Goal: Contribute content: Add original content to the website for others to see

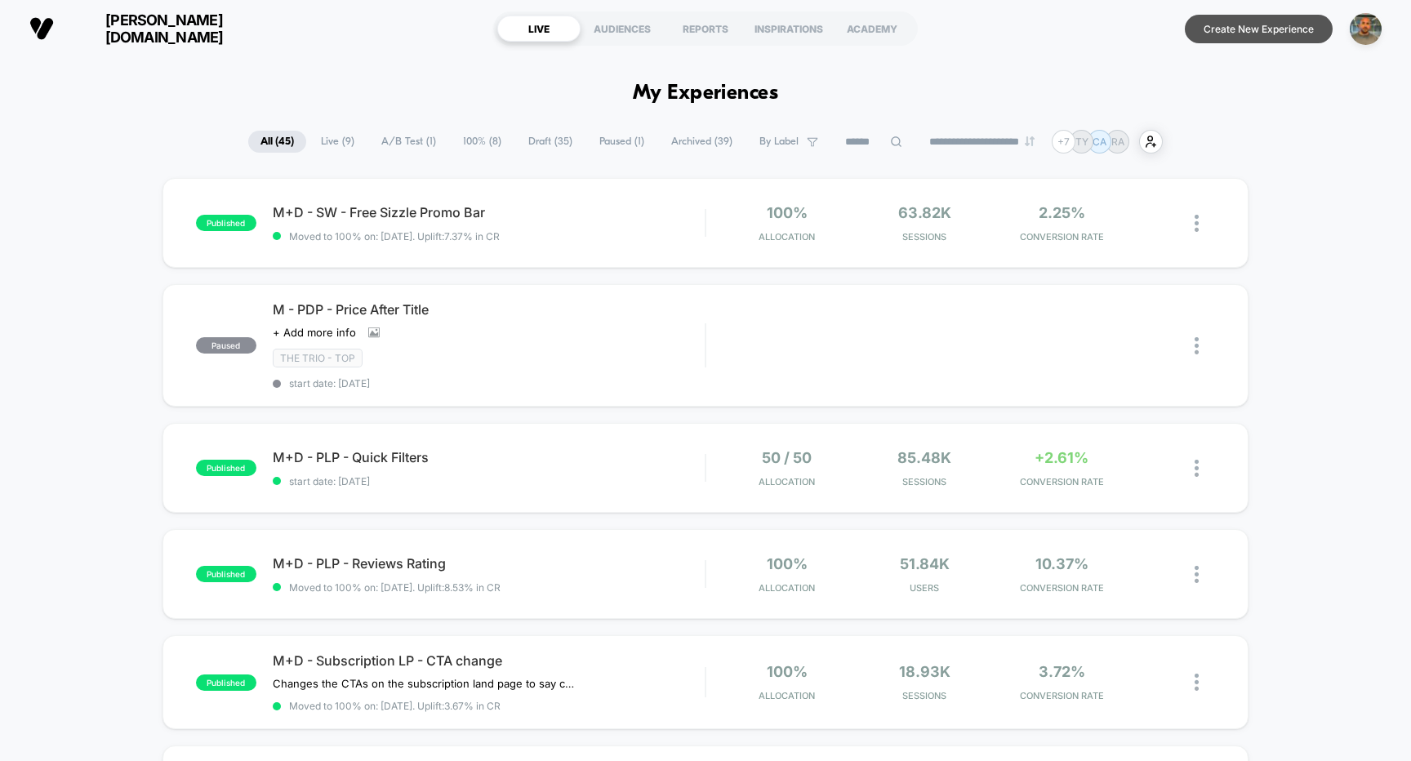
click at [1243, 33] on button "Create New Experience" at bounding box center [1259, 29] width 148 height 29
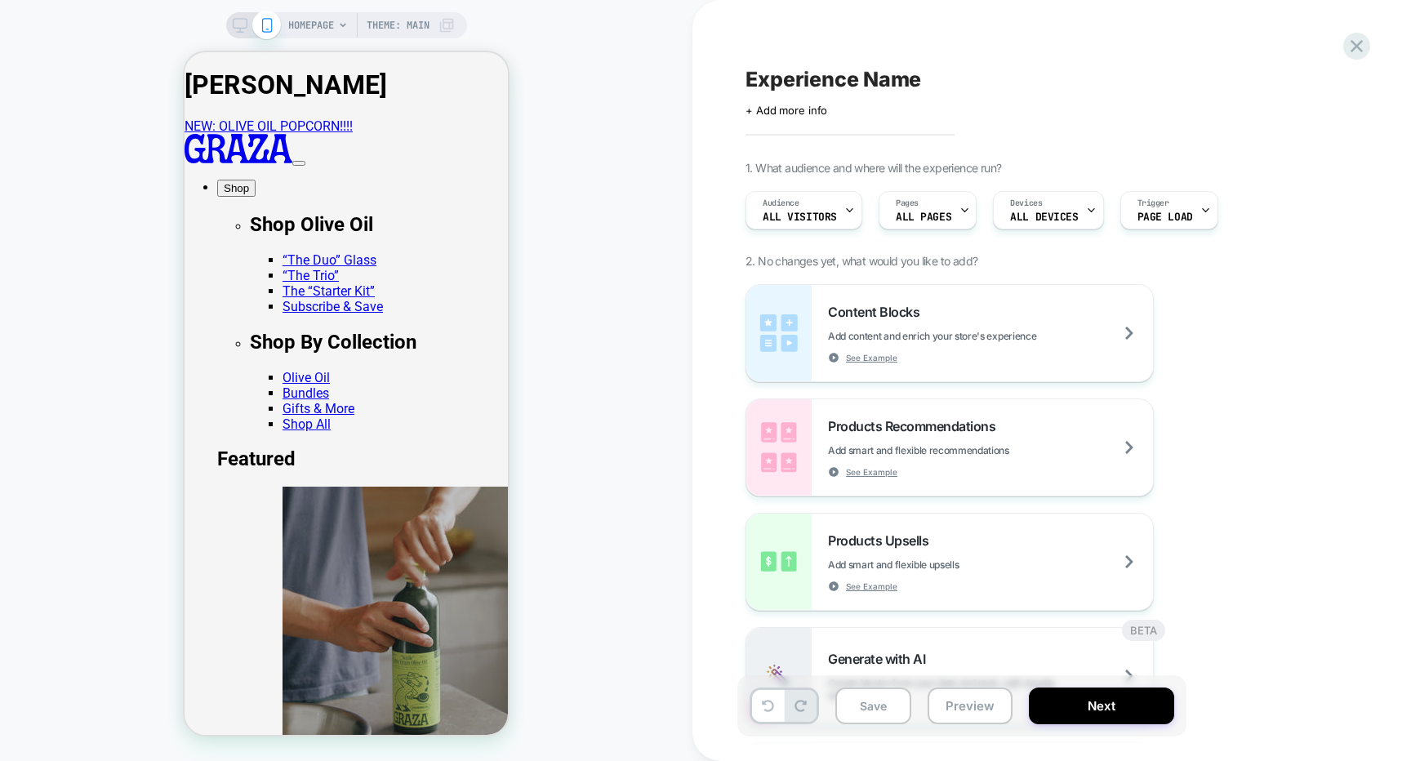
scroll to position [591, 0]
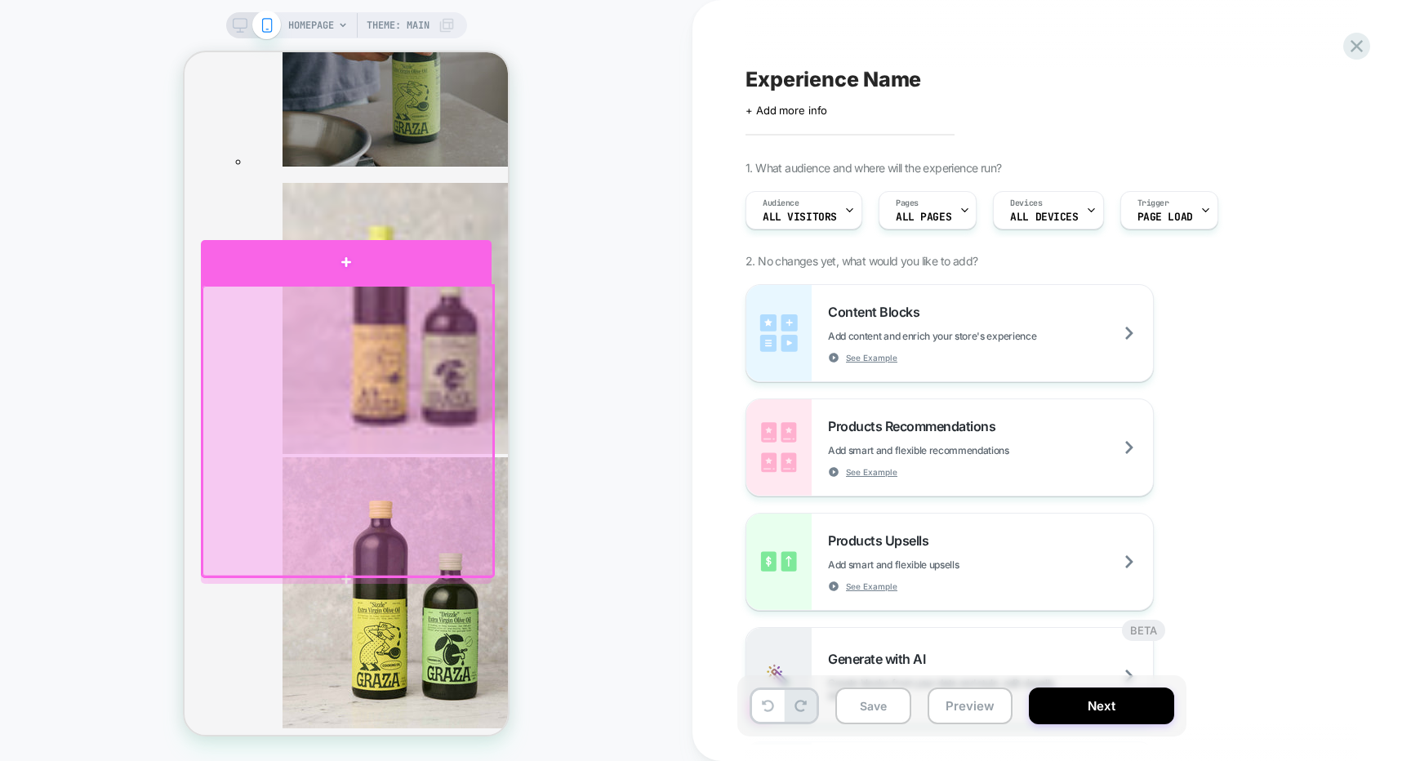
click at [448, 258] on div at bounding box center [346, 262] width 291 height 45
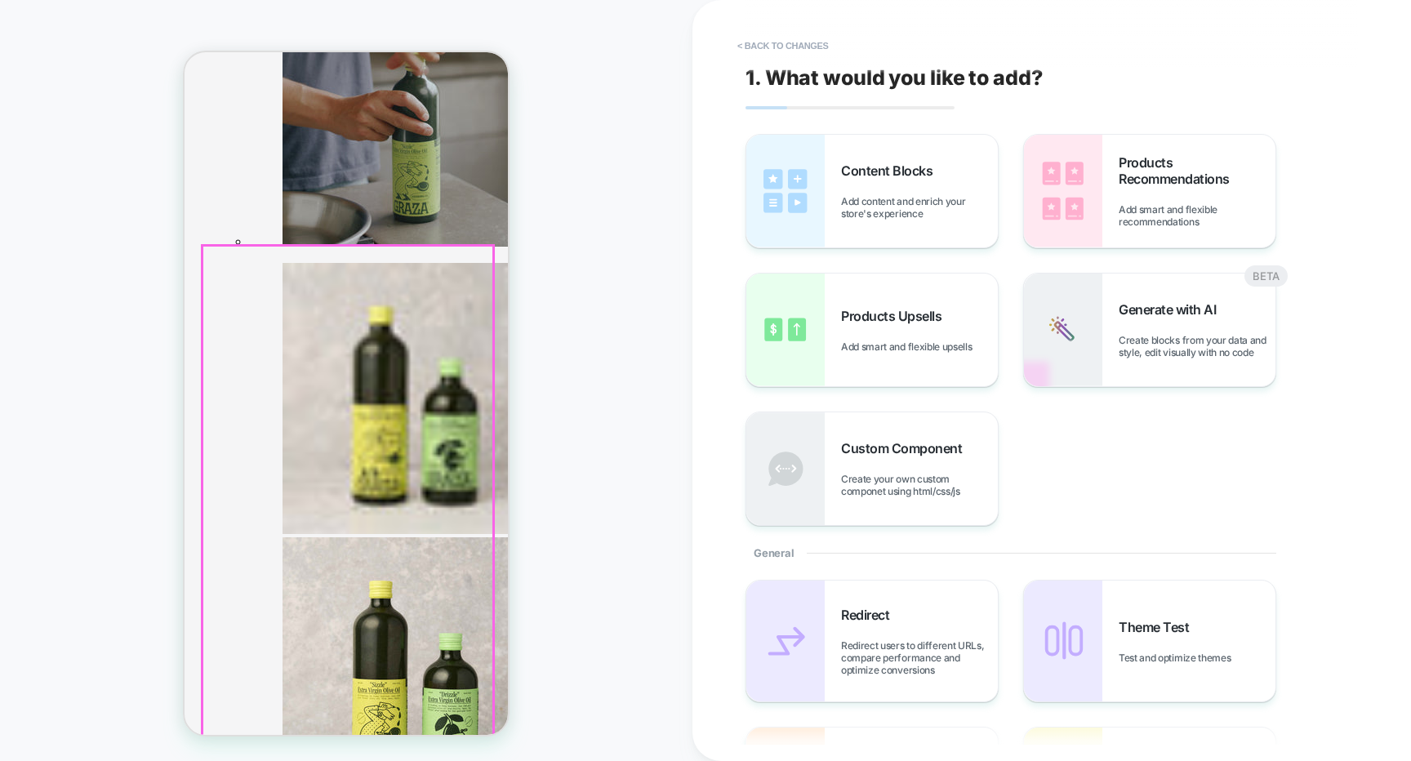
scroll to position [510, 0]
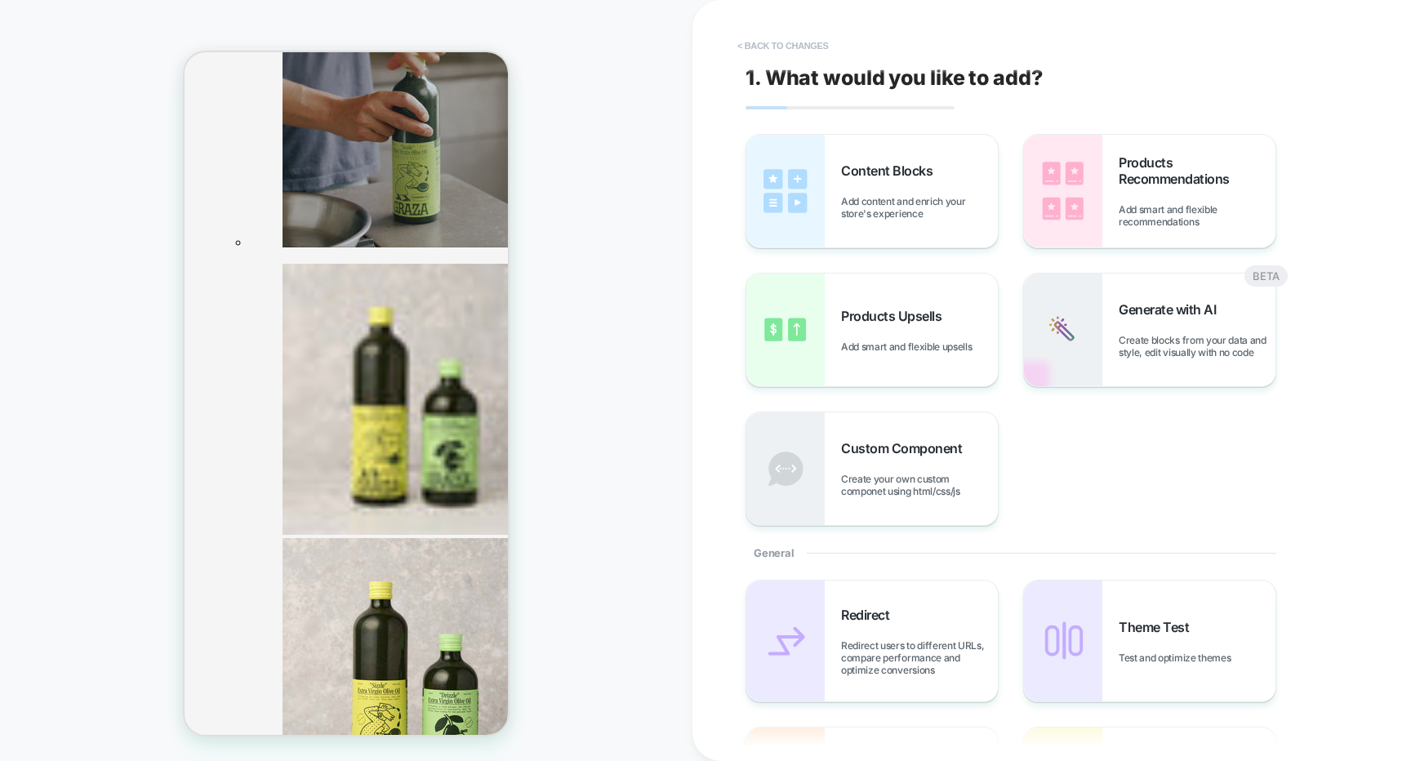
click at [786, 45] on button "< Back to changes" at bounding box center [783, 46] width 108 height 26
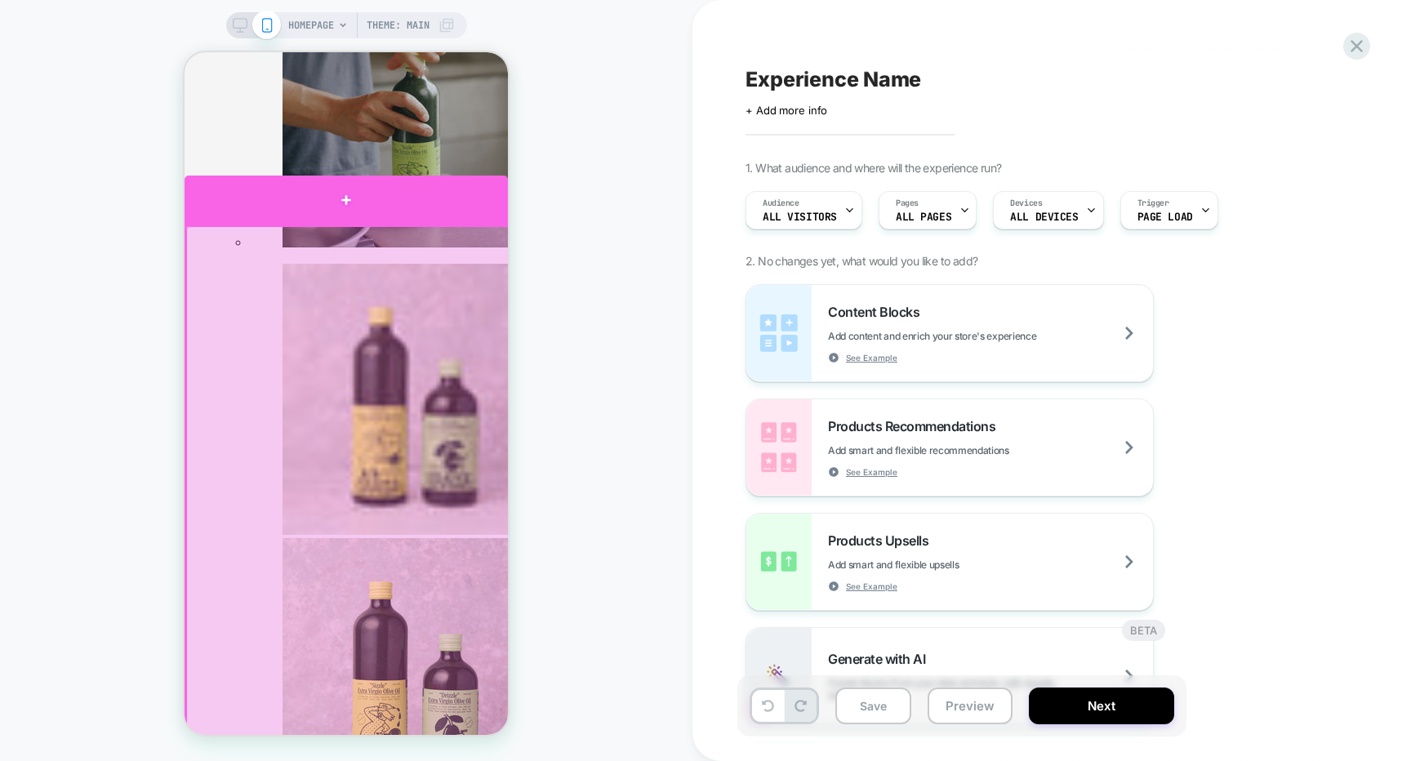
click at [487, 214] on div at bounding box center [346, 200] width 323 height 49
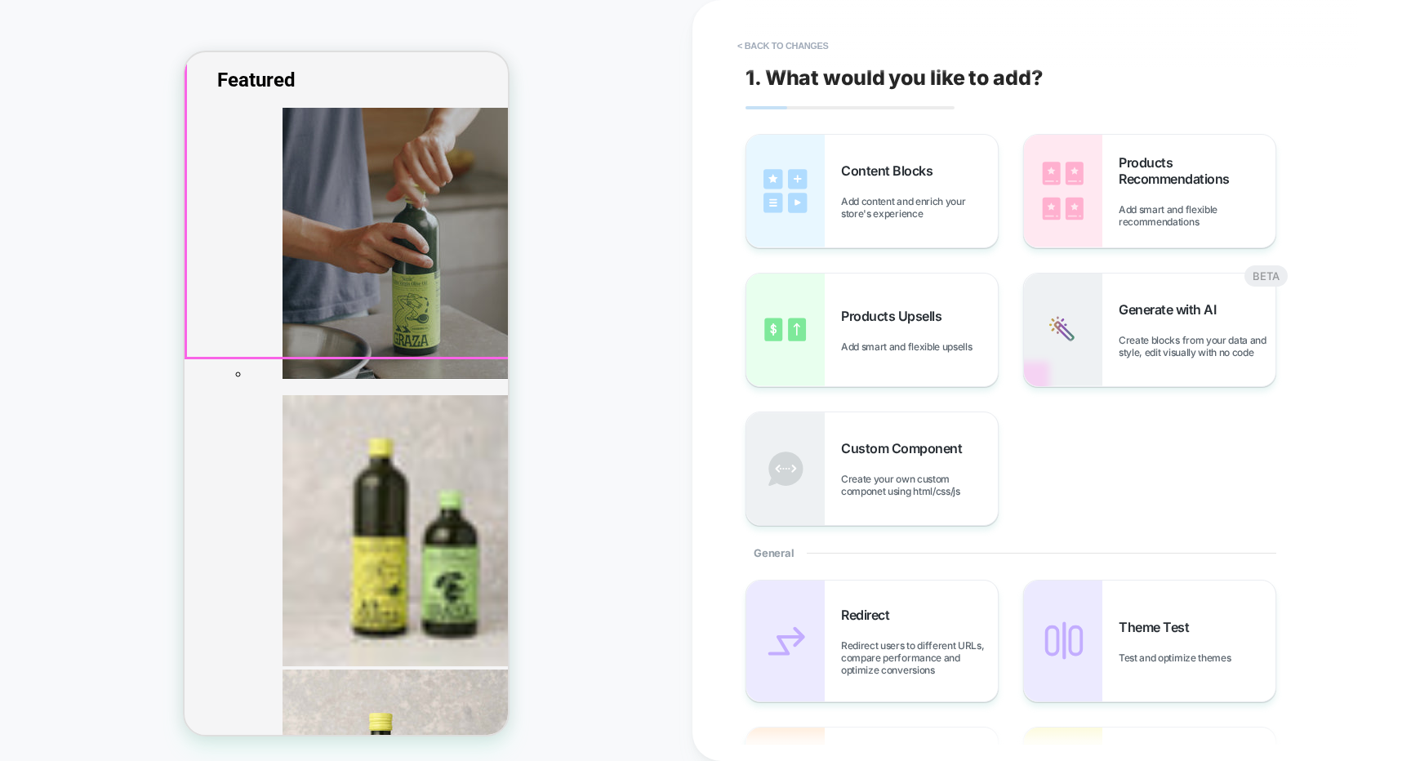
scroll to position [376, 0]
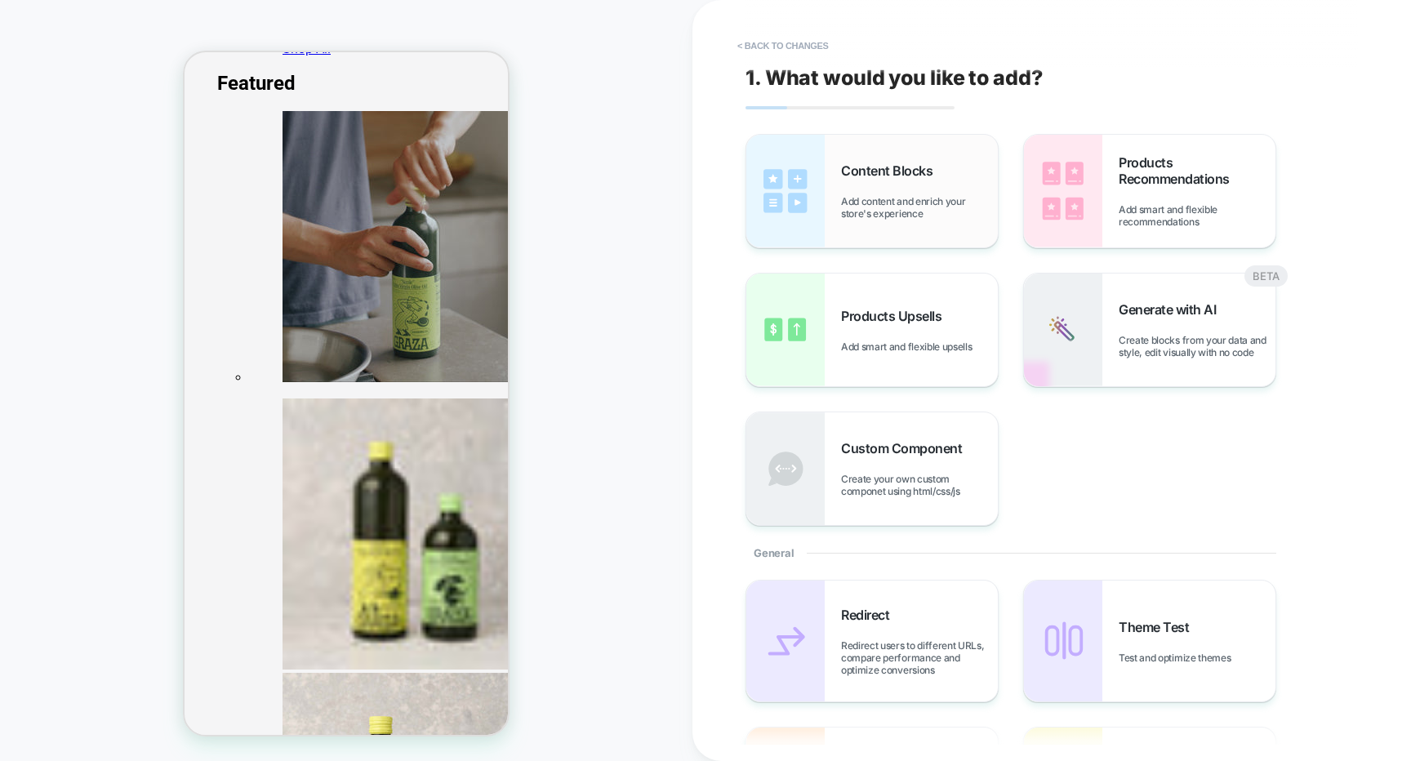
click at [961, 234] on div "Content Blocks Add content and enrich your store's experience" at bounding box center [872, 191] width 252 height 113
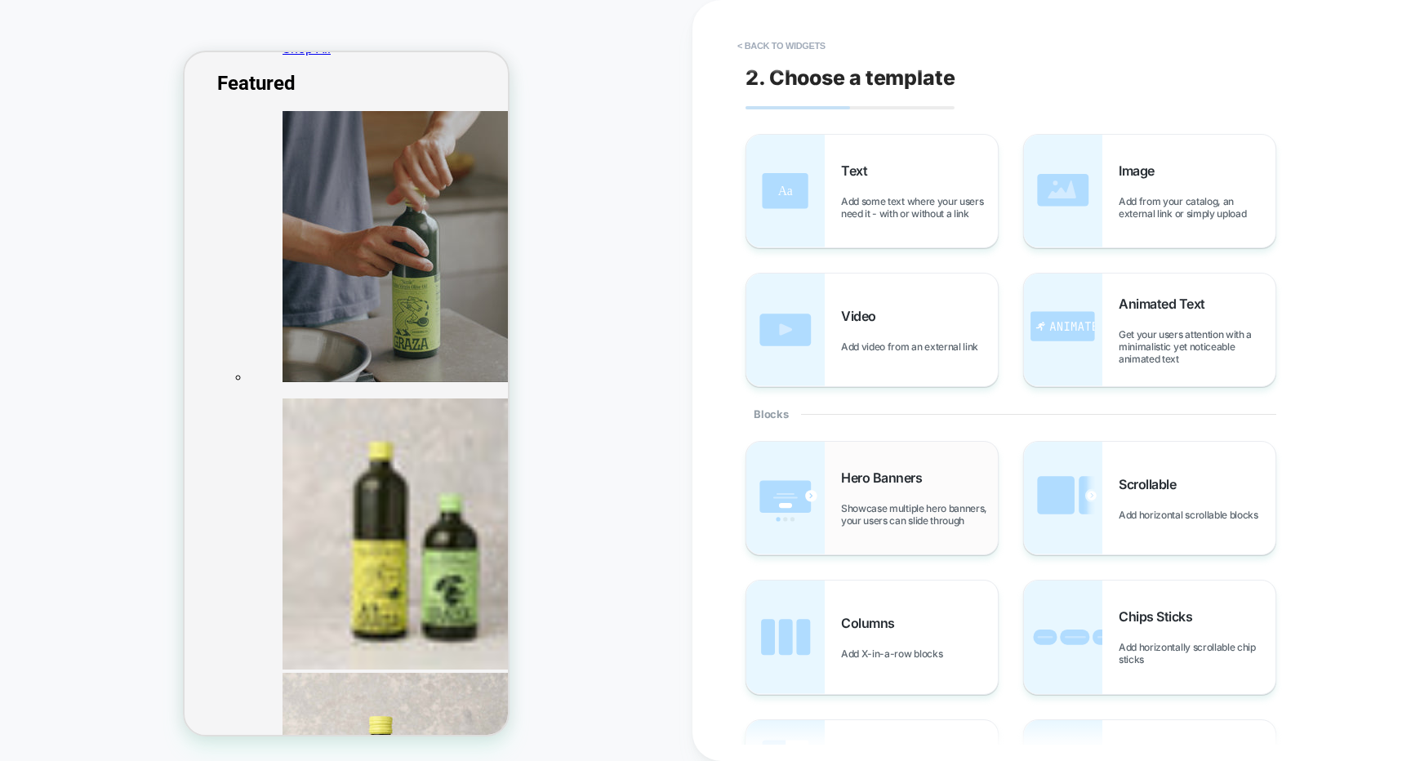
click at [945, 476] on div "Hero Banners Showcase multiple hero banners, your users can slide through" at bounding box center [919, 498] width 157 height 57
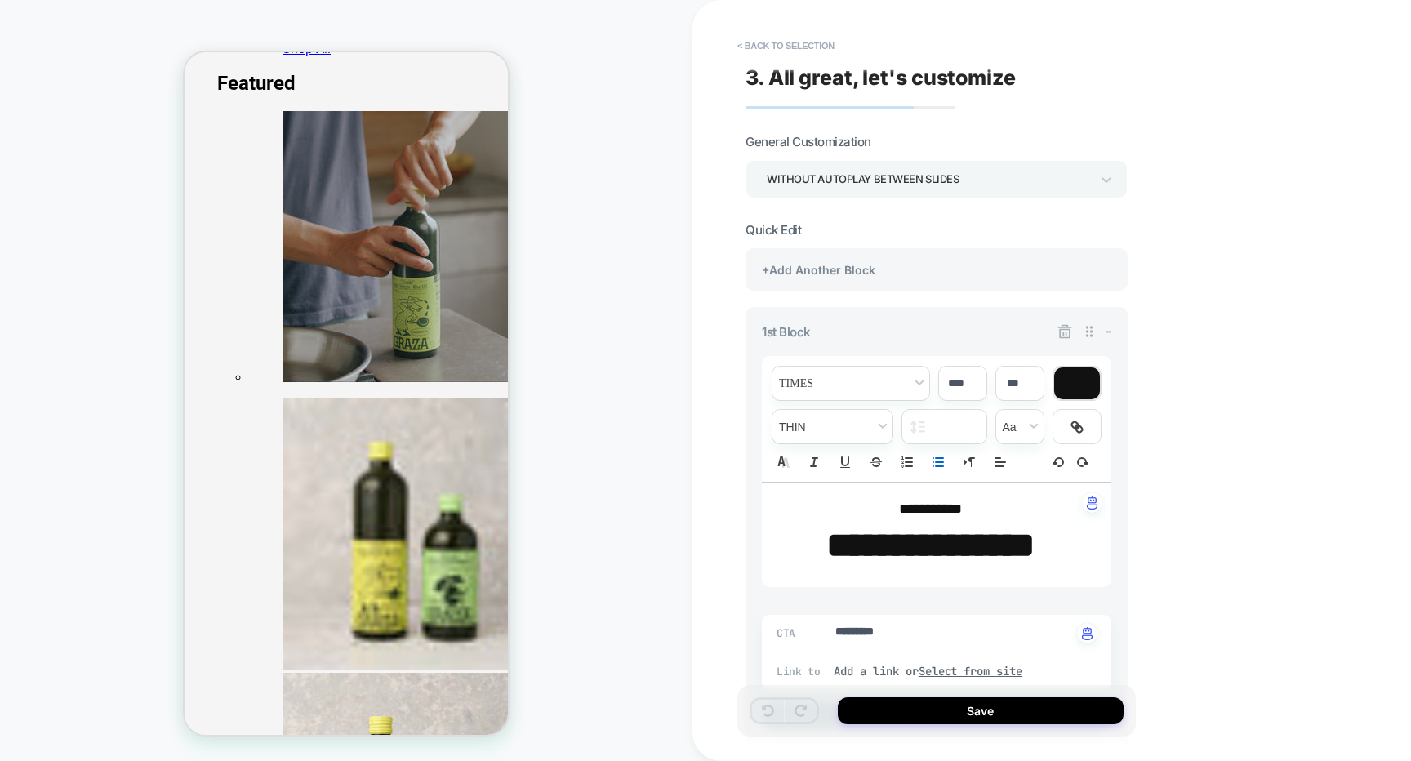
type textarea "*"
click at [905, 537] on strong "**********" at bounding box center [930, 545] width 208 height 35
type input "****"
click at [905, 537] on strong "**********" at bounding box center [930, 545] width 208 height 35
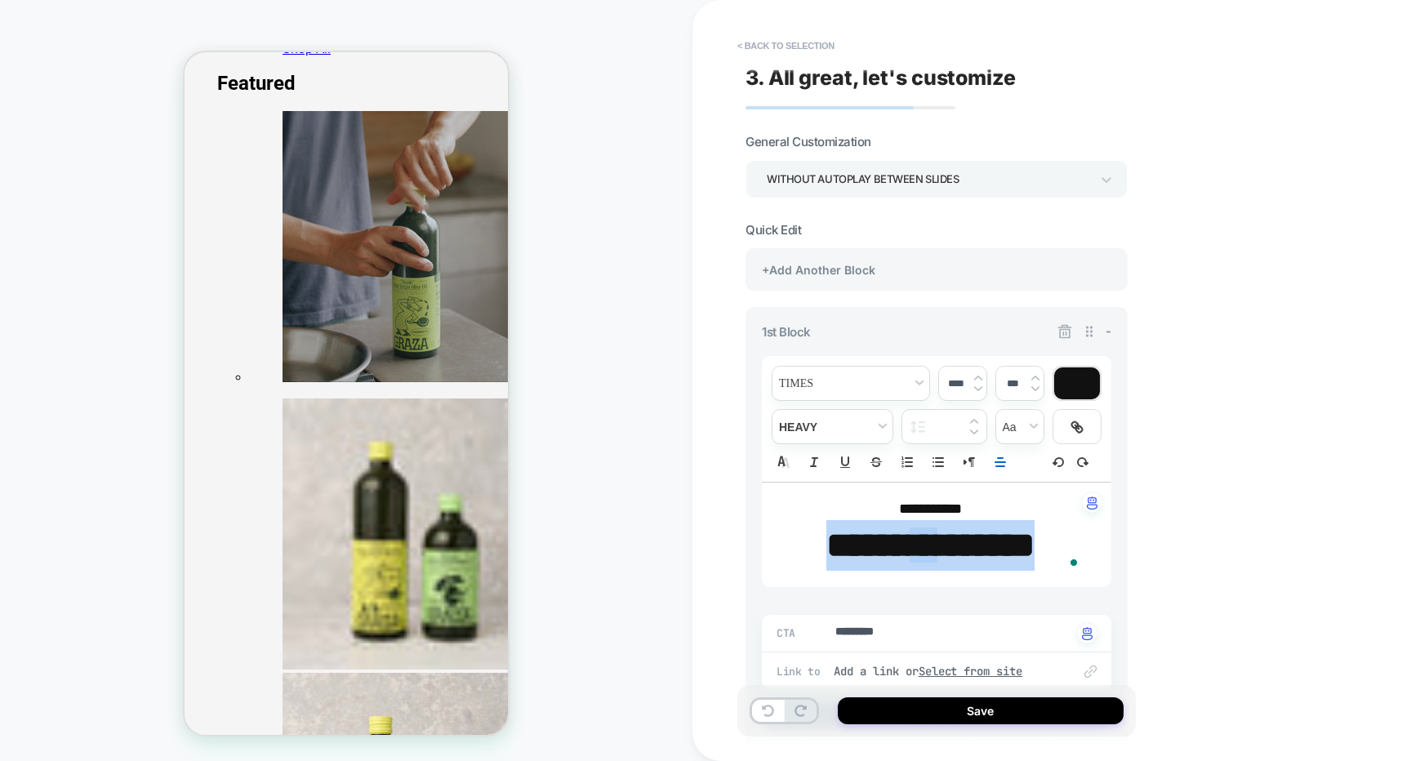
click at [905, 537] on strong "*****" at bounding box center [867, 545] width 83 height 35
type textarea "*"
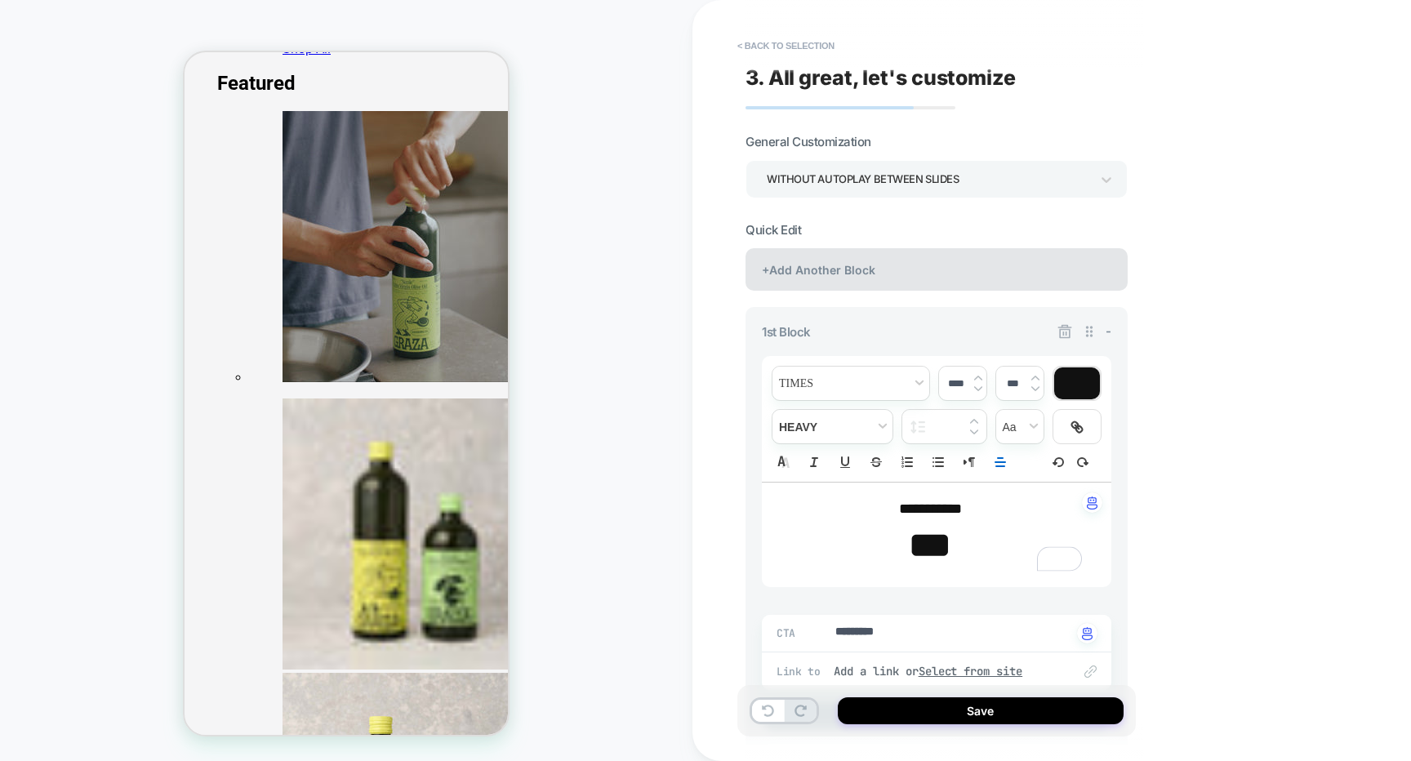
click at [924, 262] on div "+Add Another Block" at bounding box center [937, 269] width 382 height 42
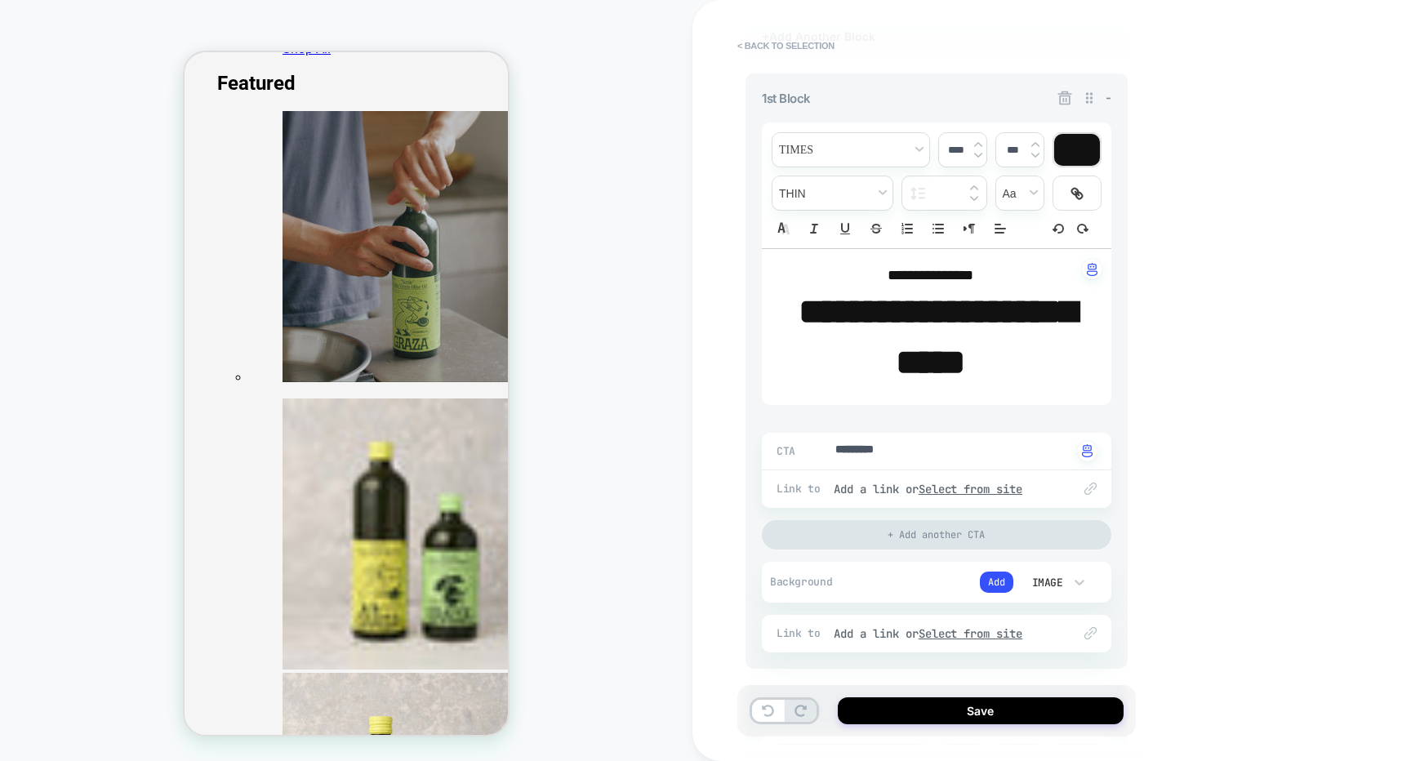
scroll to position [234, 0]
click at [1064, 89] on icon at bounding box center [1065, 97] width 16 height 16
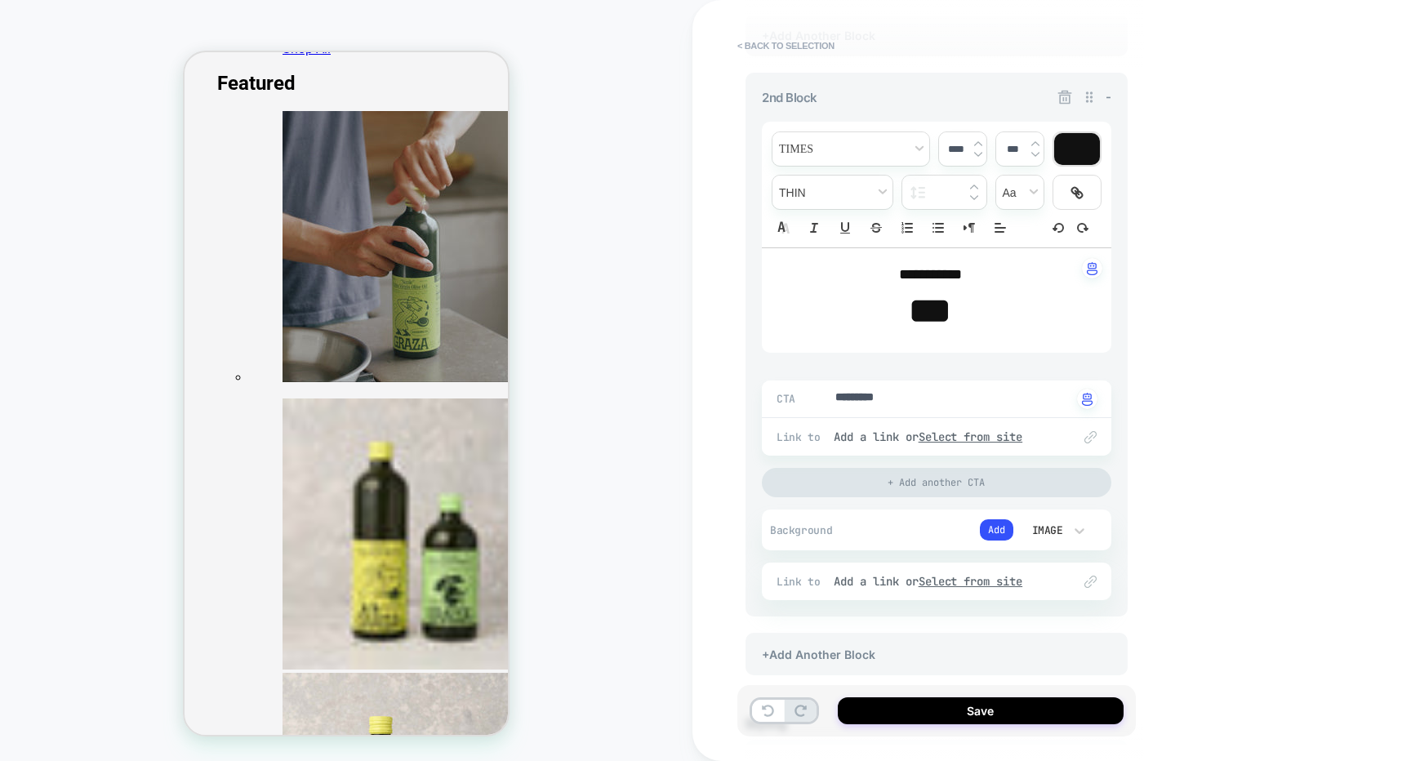
scroll to position [0, 0]
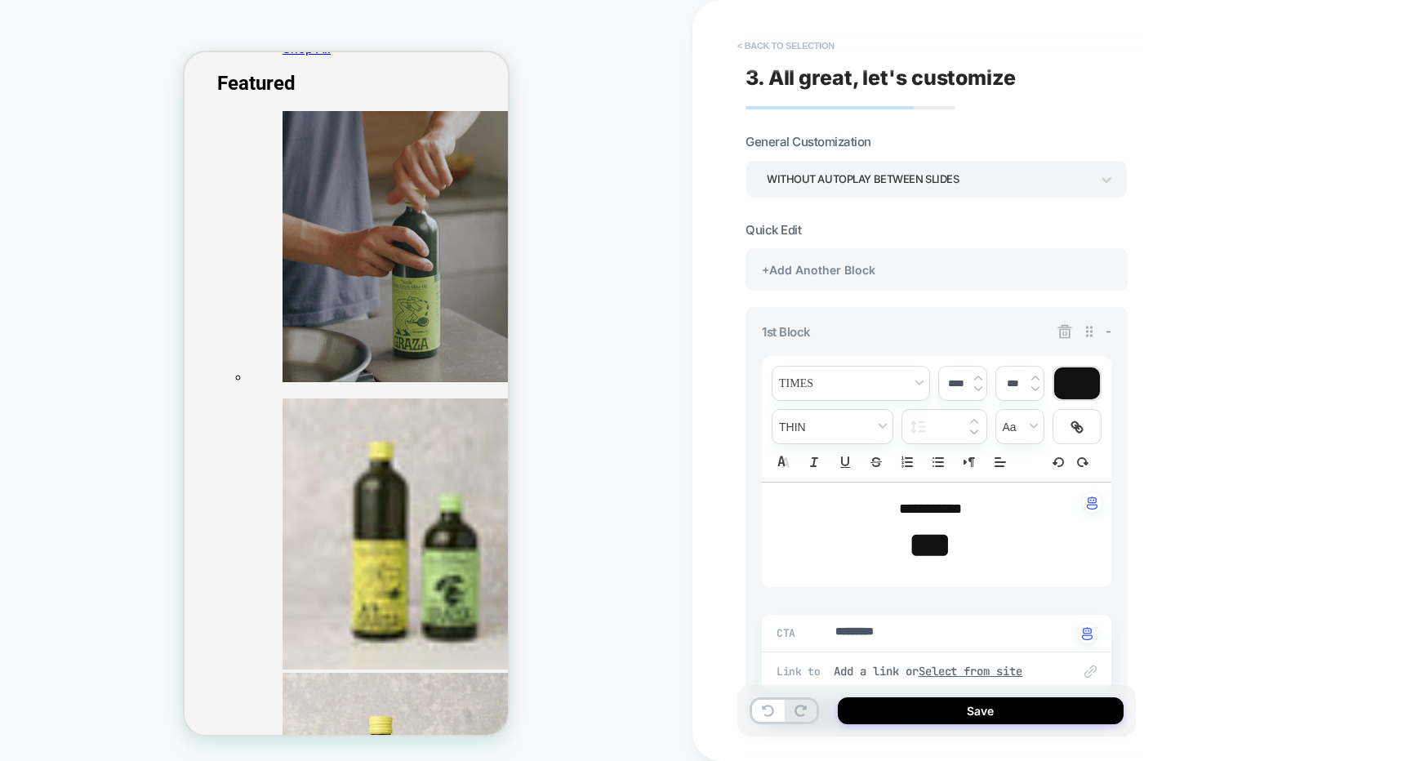
click at [803, 42] on button "< Back to selection" at bounding box center [786, 46] width 114 height 26
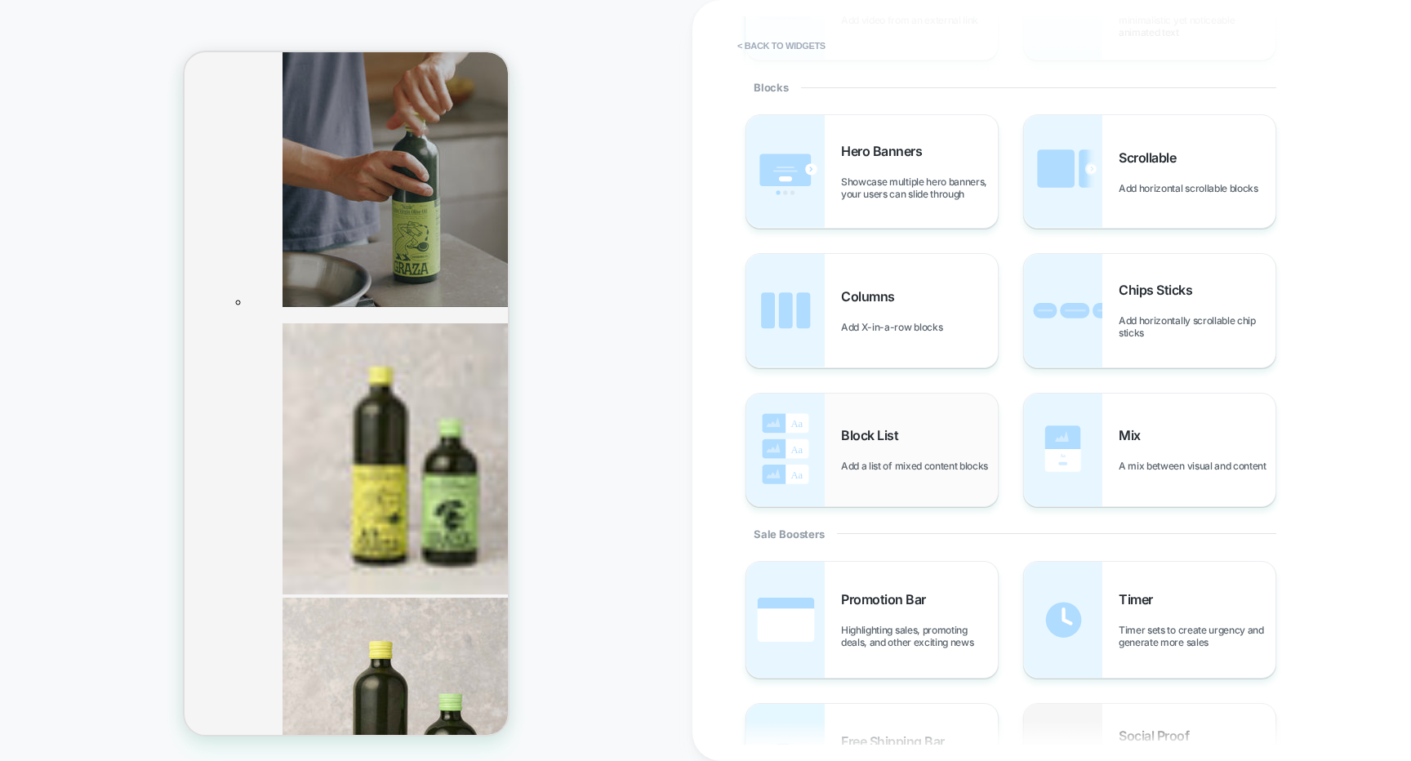
scroll to position [452, 0]
click at [1099, 342] on img at bounding box center [1063, 310] width 78 height 113
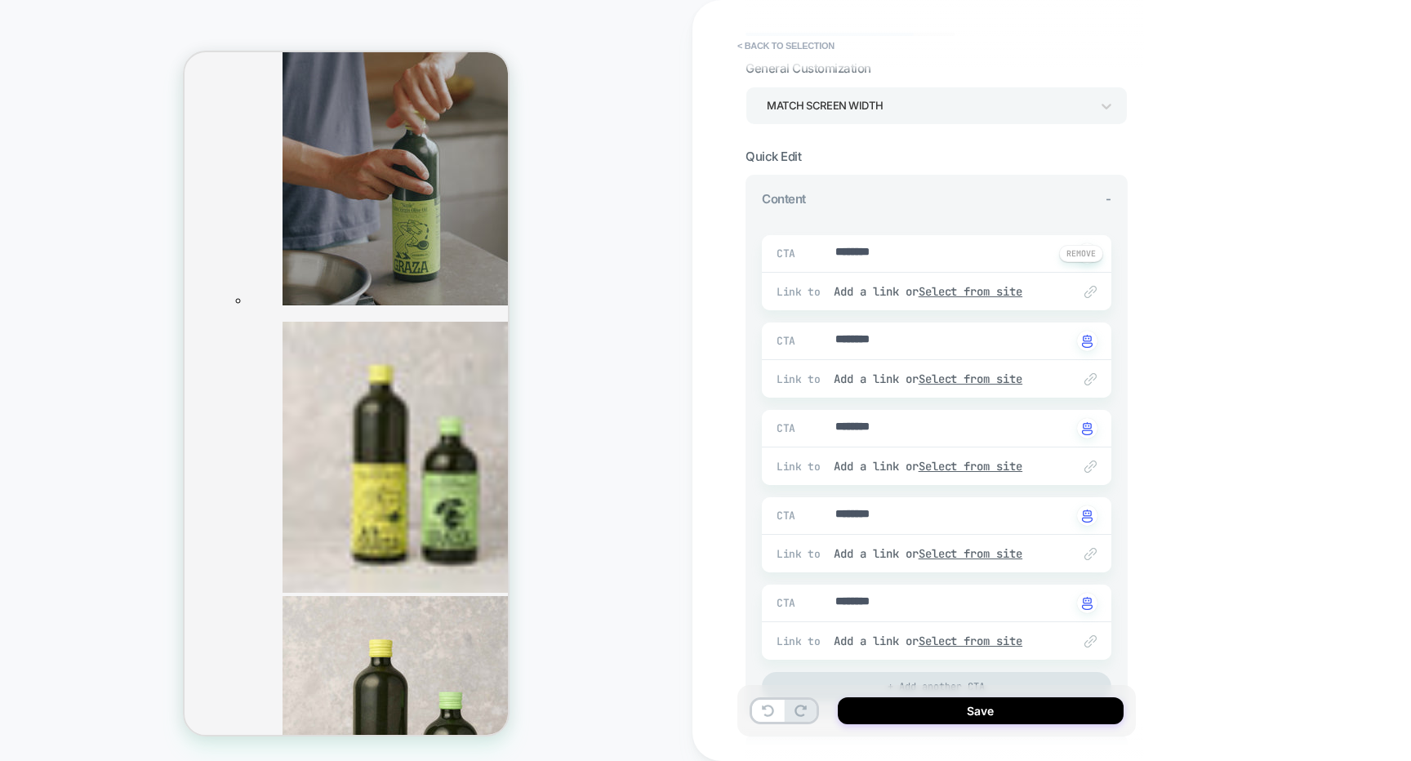
scroll to position [57, 0]
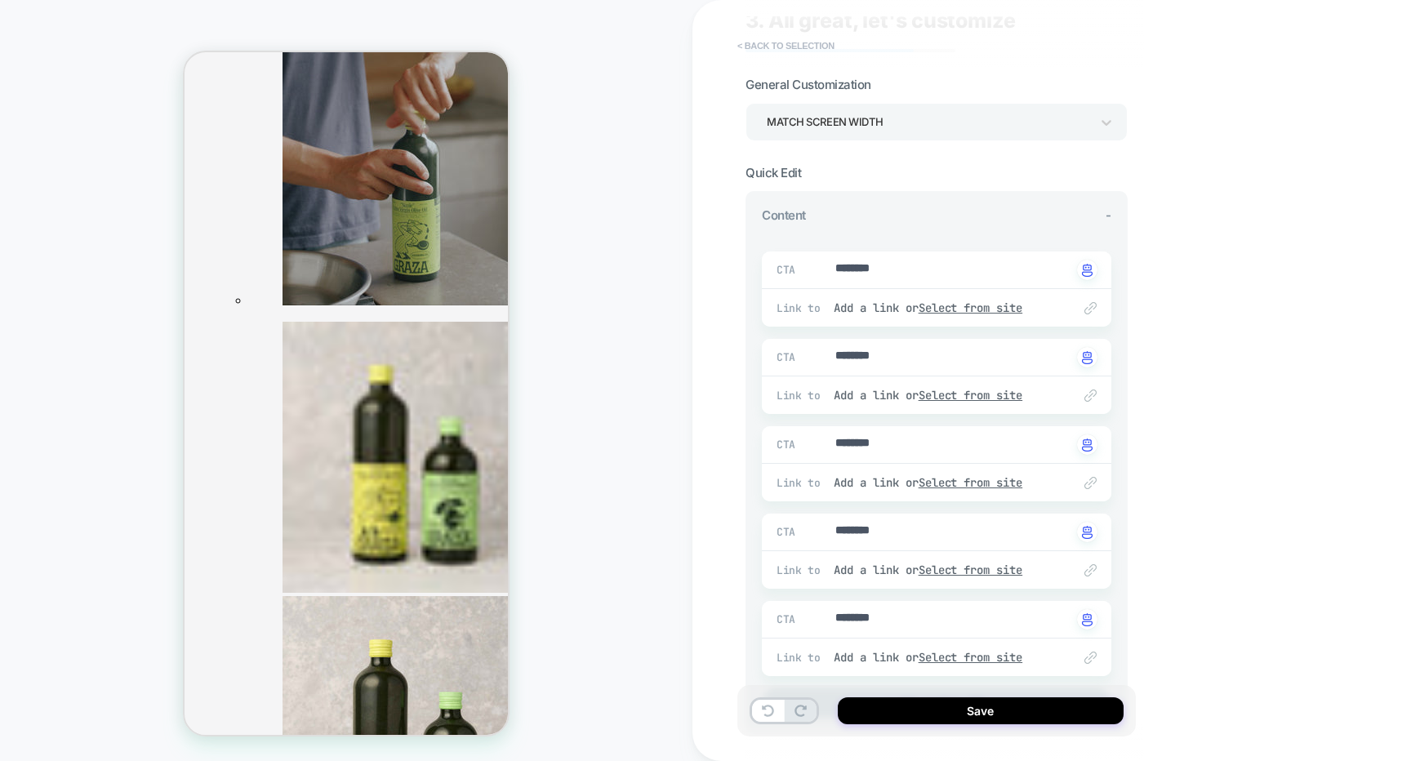
click at [782, 47] on button "< Back to selection" at bounding box center [786, 46] width 114 height 26
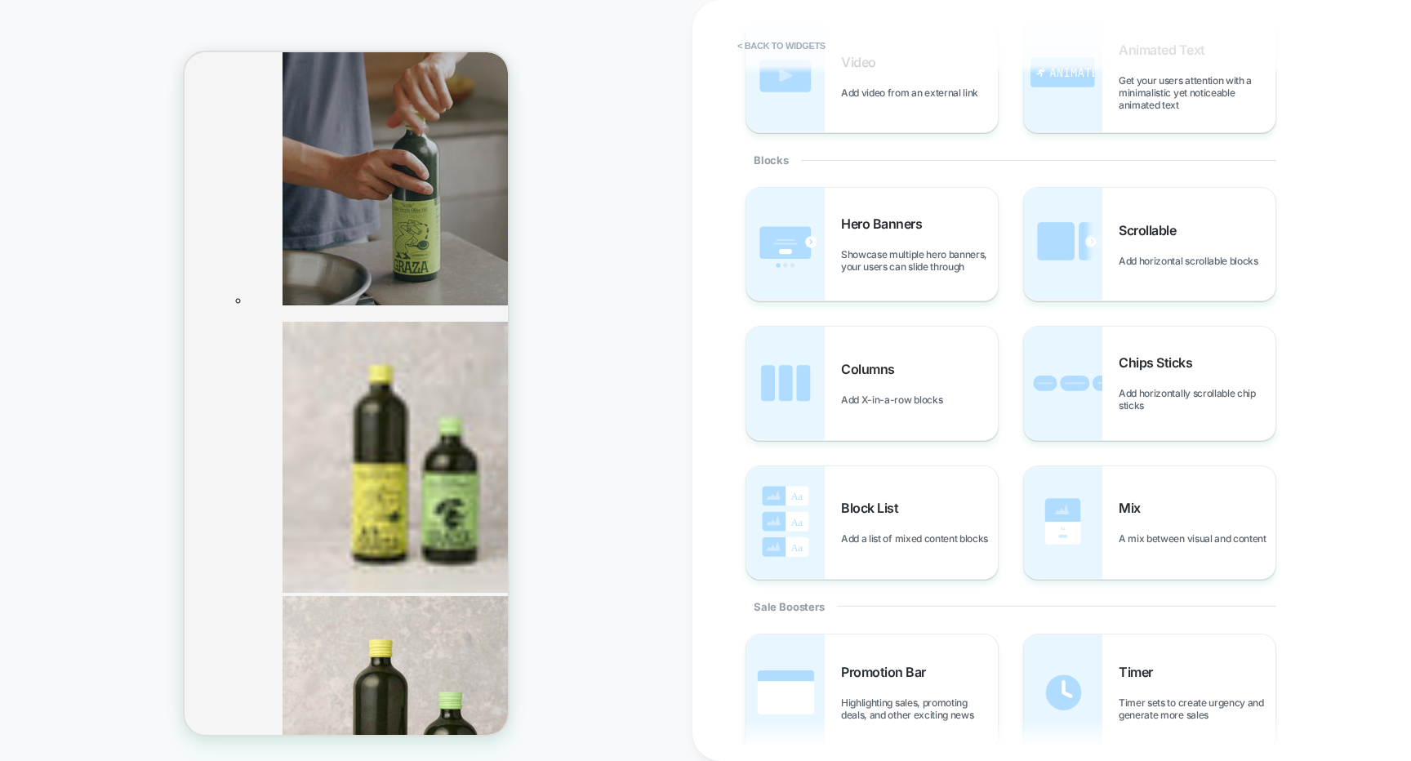
scroll to position [293, 0]
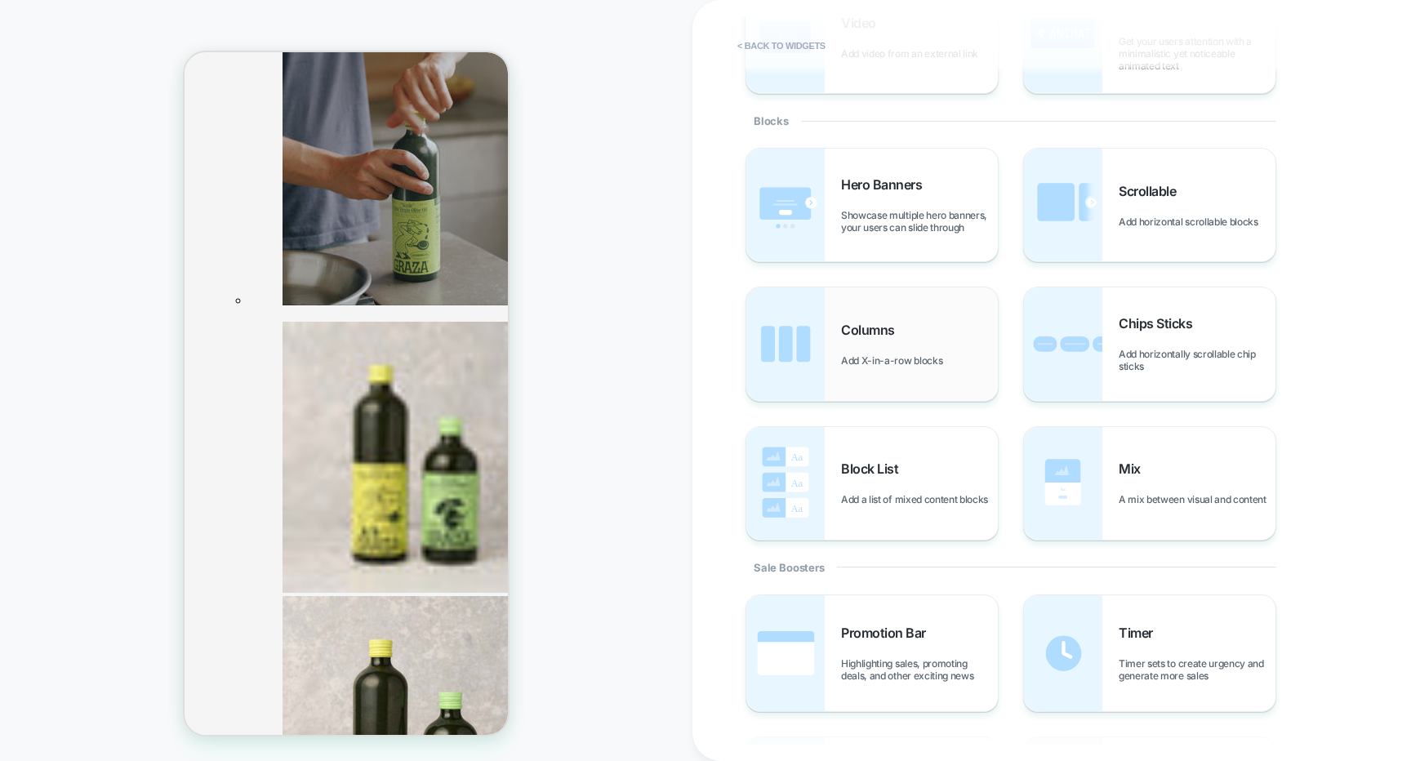
click at [900, 370] on div "Columns Add X-in-a-row blocks" at bounding box center [872, 343] width 252 height 113
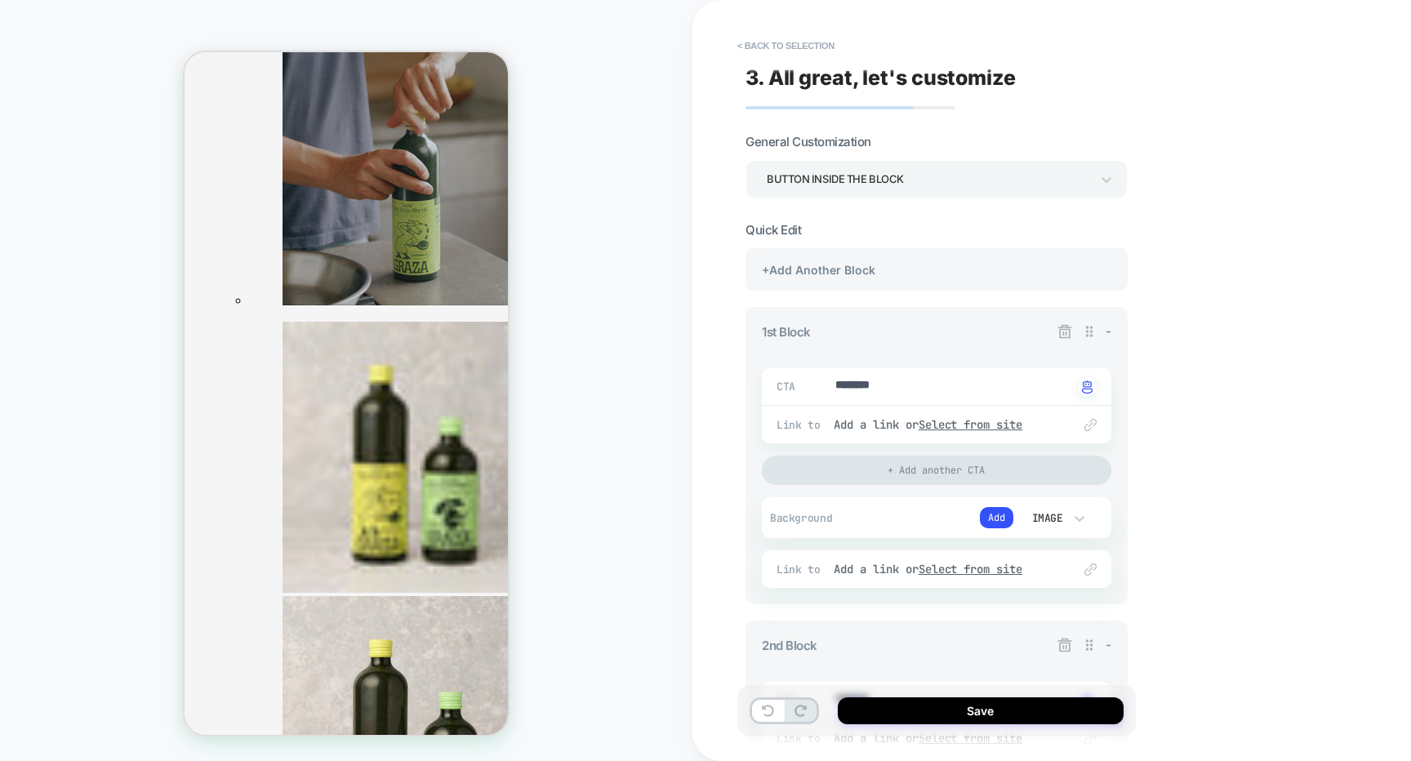
type textarea "*"
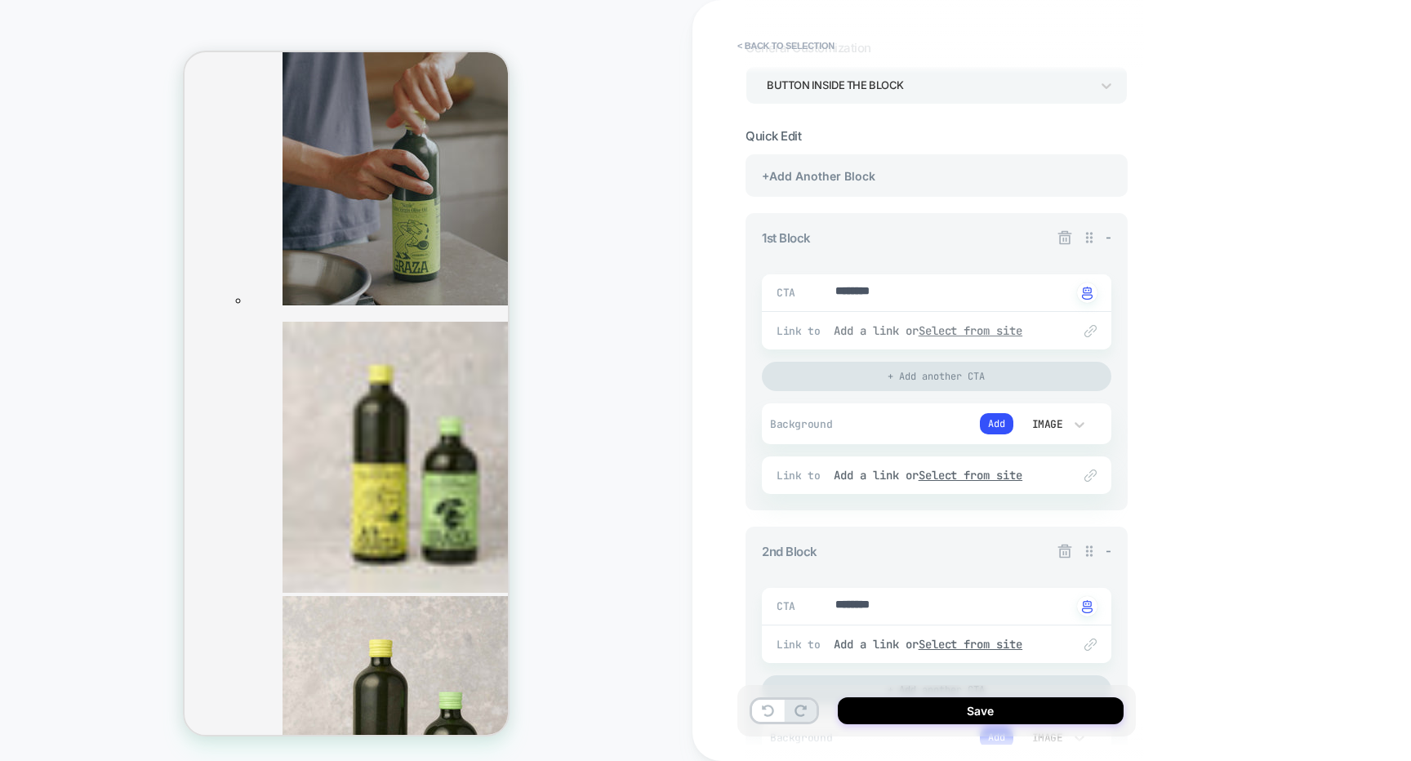
scroll to position [0, 0]
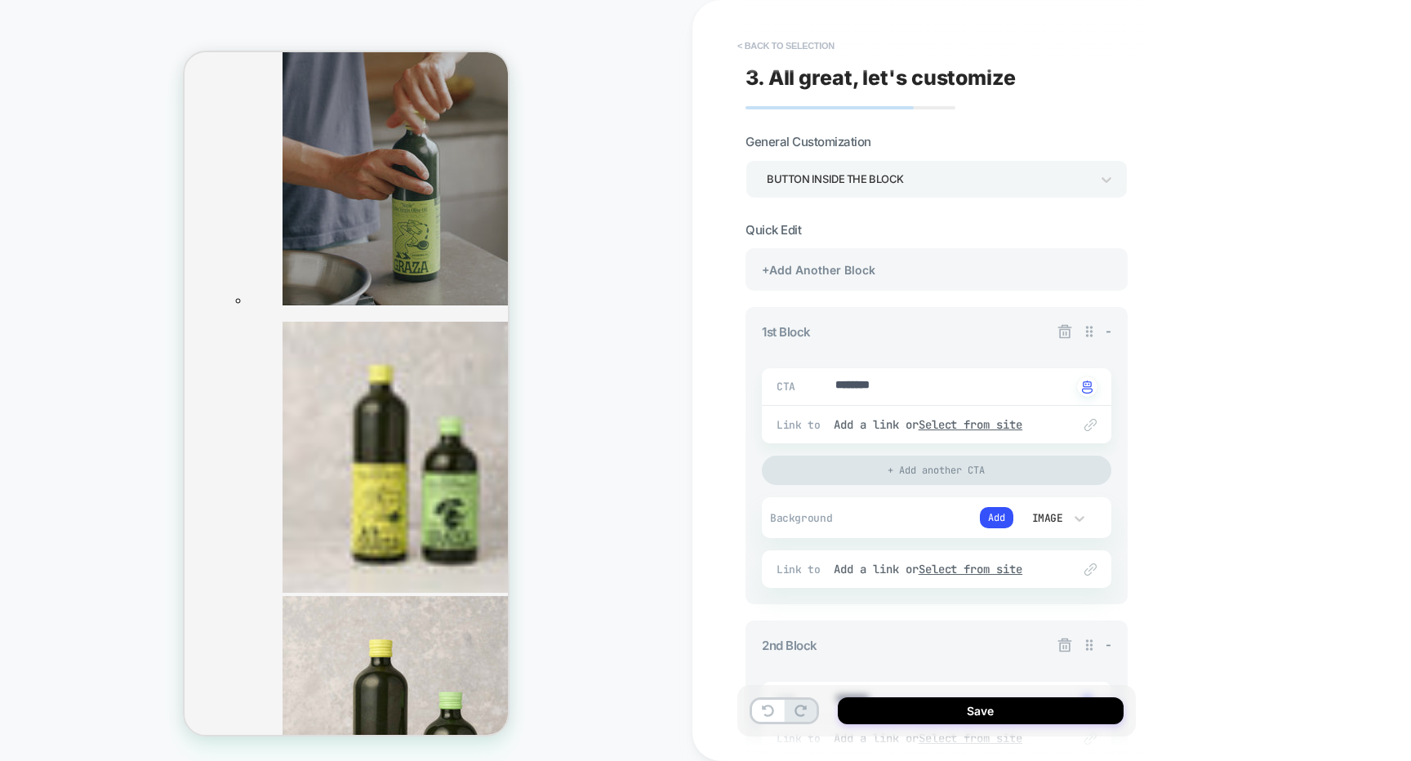
click at [825, 53] on button "< Back to selection" at bounding box center [786, 46] width 114 height 26
